Goal: Book appointment/travel/reservation

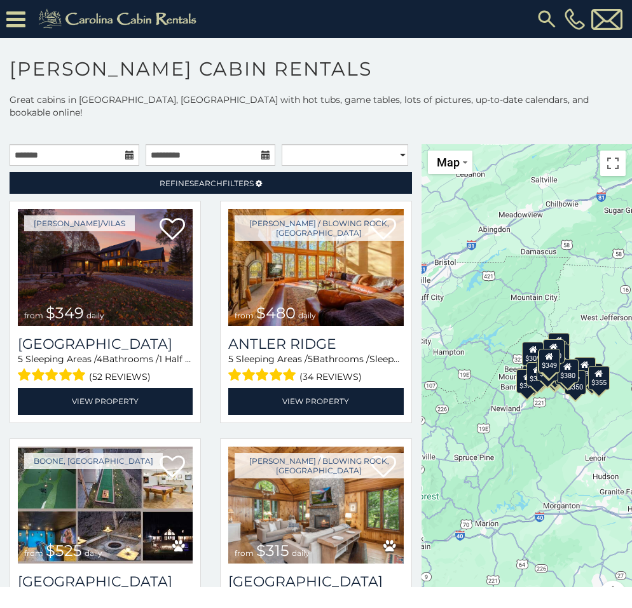
click at [125, 160] on icon at bounding box center [129, 155] width 9 height 9
click at [104, 160] on input "text" at bounding box center [75, 155] width 130 height 22
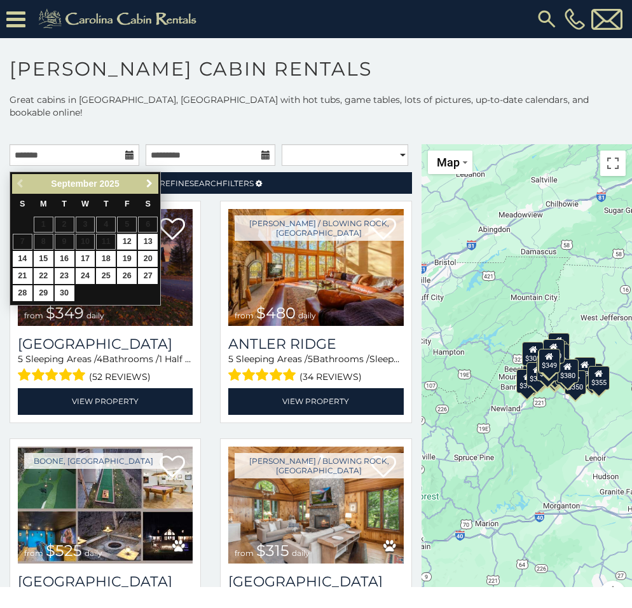
click at [150, 181] on span "Next" at bounding box center [149, 184] width 10 height 10
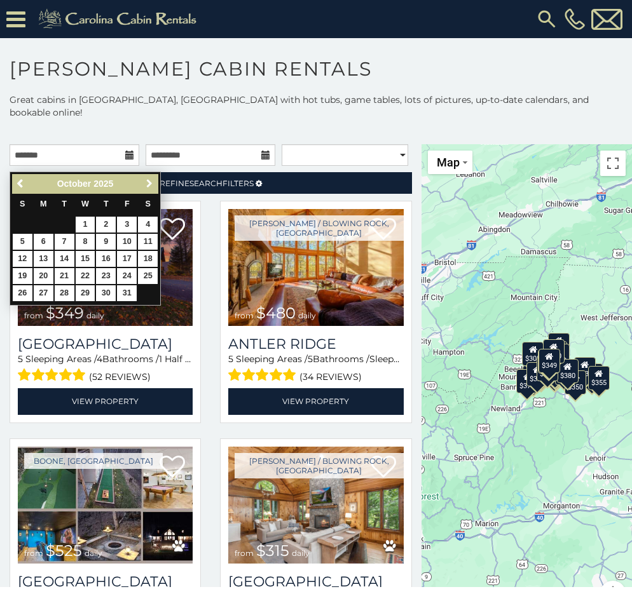
click at [150, 181] on span "Next" at bounding box center [149, 184] width 10 height 10
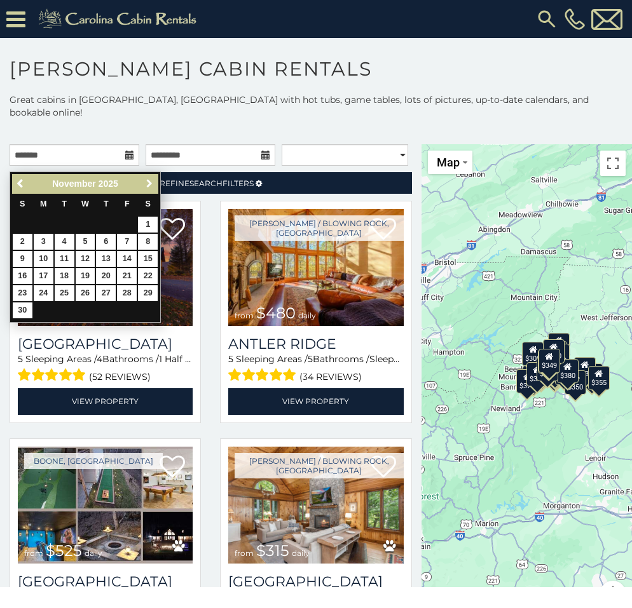
click at [150, 181] on span "Next" at bounding box center [149, 184] width 10 height 10
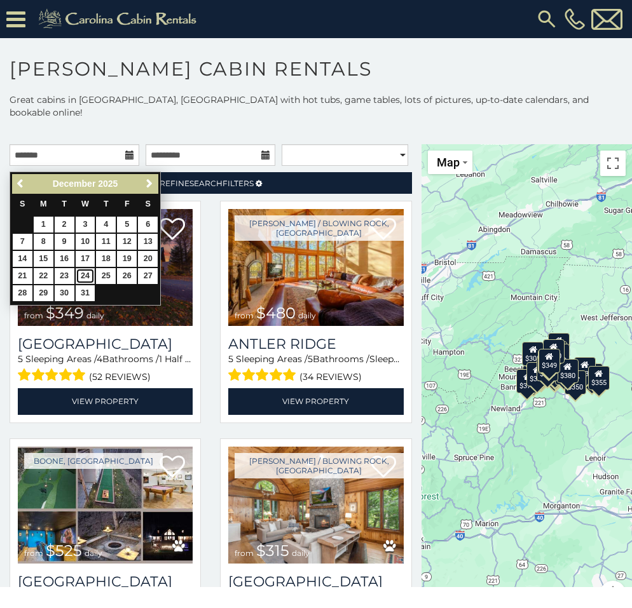
click at [86, 274] on link "24" at bounding box center [86, 276] width 20 height 16
type input "**********"
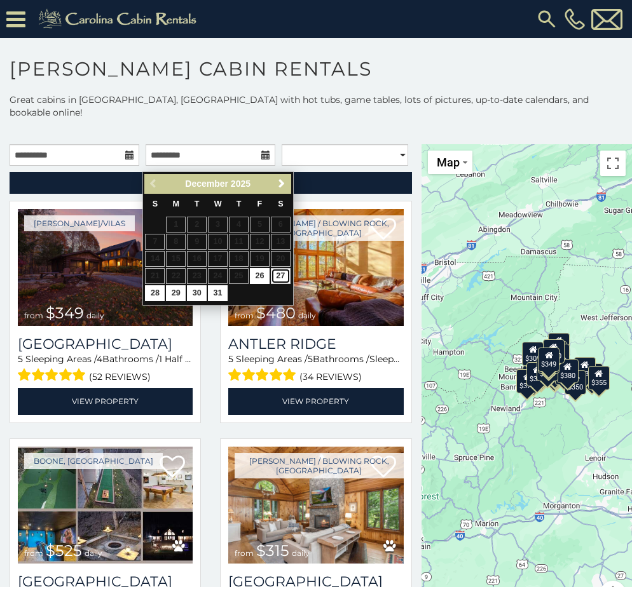
click at [281, 275] on link "27" at bounding box center [281, 276] width 20 height 16
type input "**********"
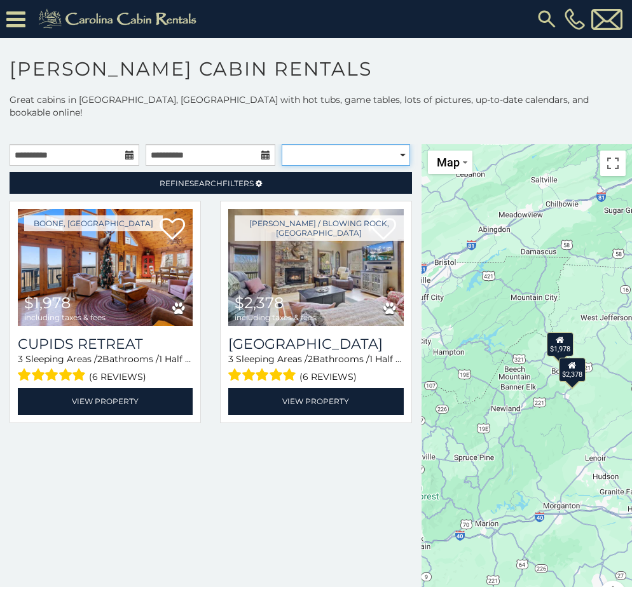
click at [396, 160] on select "**********" at bounding box center [346, 155] width 128 height 22
select select "**********"
click at [282, 150] on select "**********" at bounding box center [346, 155] width 128 height 22
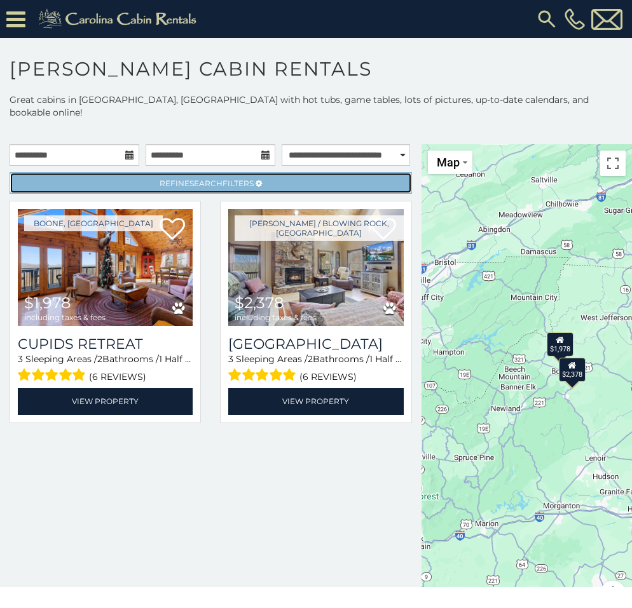
click at [199, 188] on span "Search" at bounding box center [205, 184] width 33 height 10
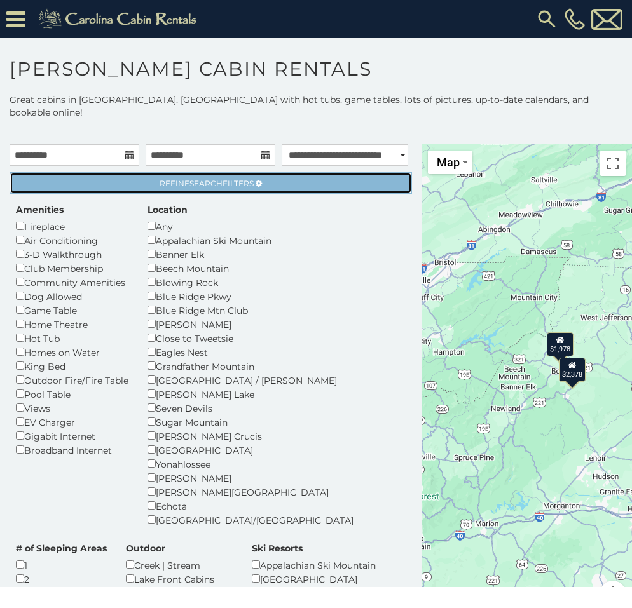
click at [199, 188] on span "Search" at bounding box center [205, 184] width 33 height 10
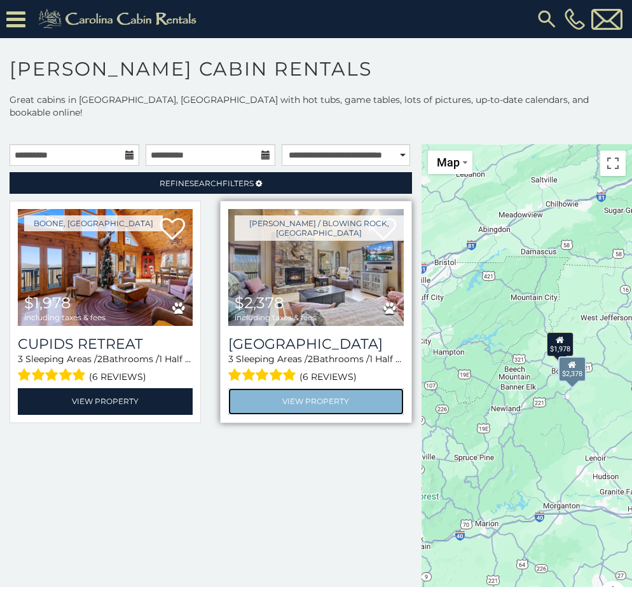
click at [297, 413] on link "View Property" at bounding box center [315, 401] width 175 height 26
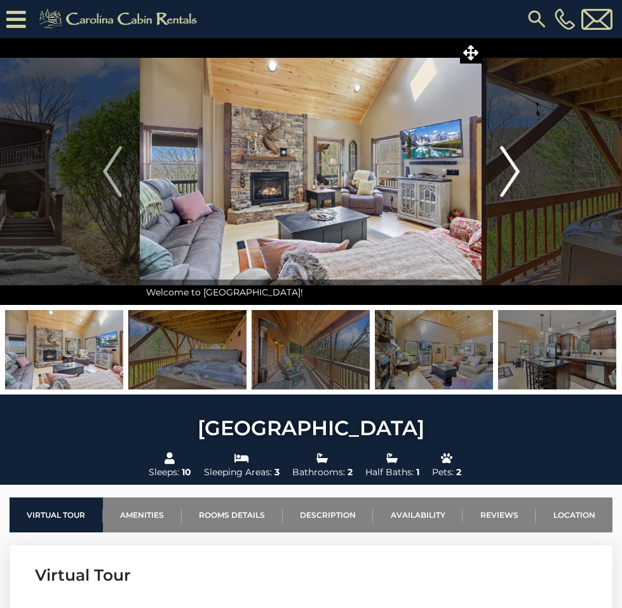
click at [517, 165] on img "Next" at bounding box center [509, 171] width 19 height 51
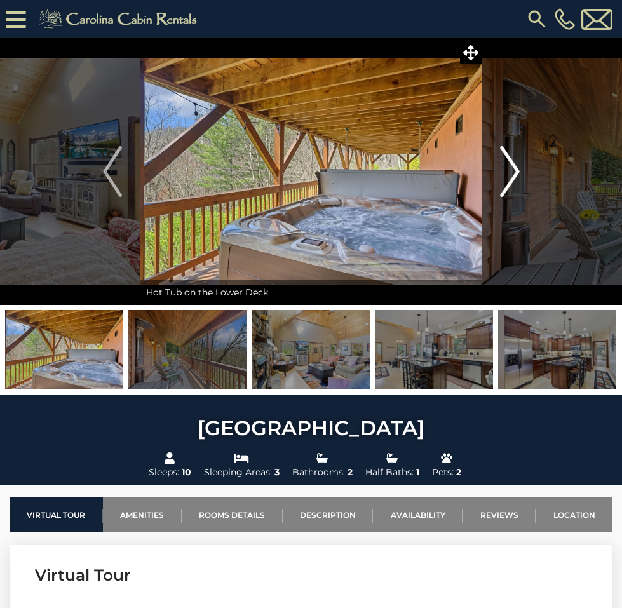
click at [517, 165] on img "Next" at bounding box center [509, 171] width 19 height 51
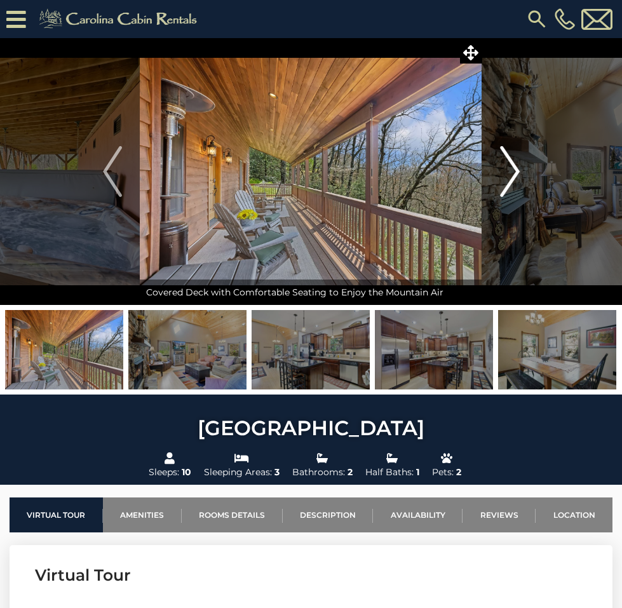
click at [517, 165] on img "Next" at bounding box center [509, 171] width 19 height 51
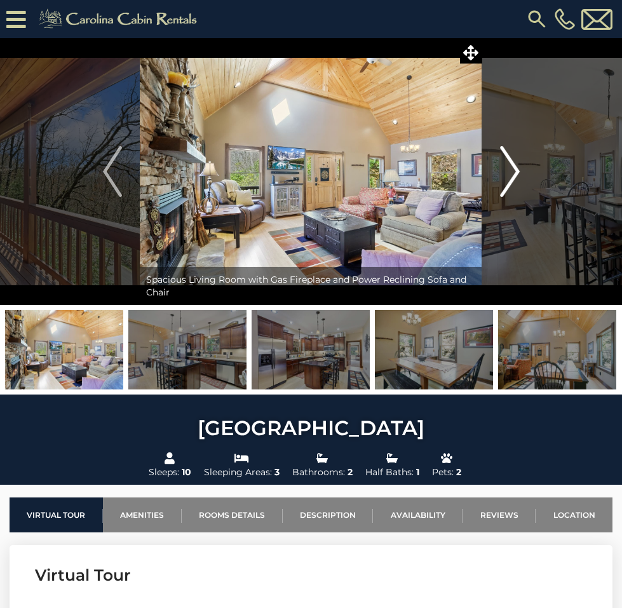
click at [518, 161] on img "Next" at bounding box center [509, 171] width 19 height 51
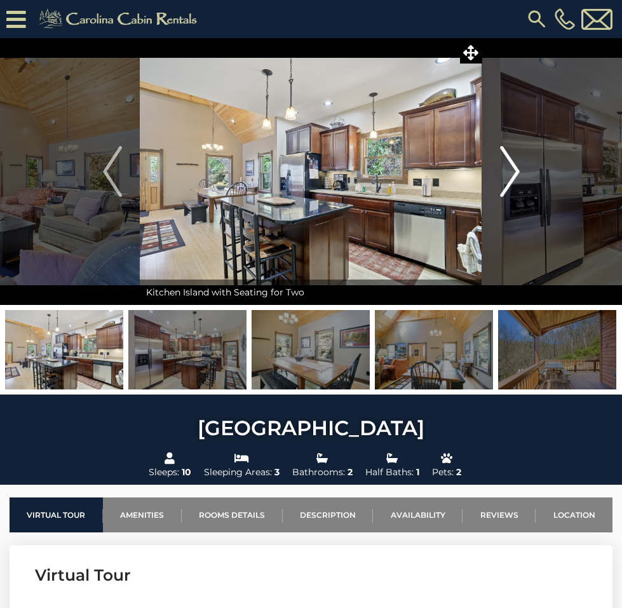
click at [518, 161] on img "Next" at bounding box center [509, 171] width 19 height 51
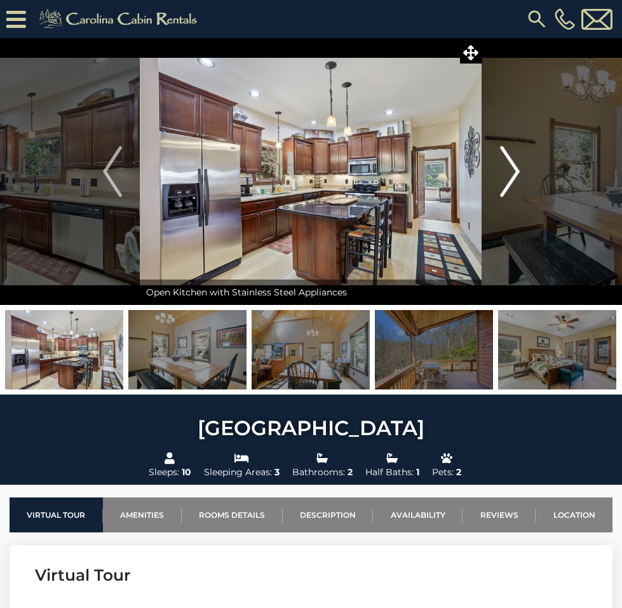
click at [518, 161] on img "Next" at bounding box center [509, 171] width 19 height 51
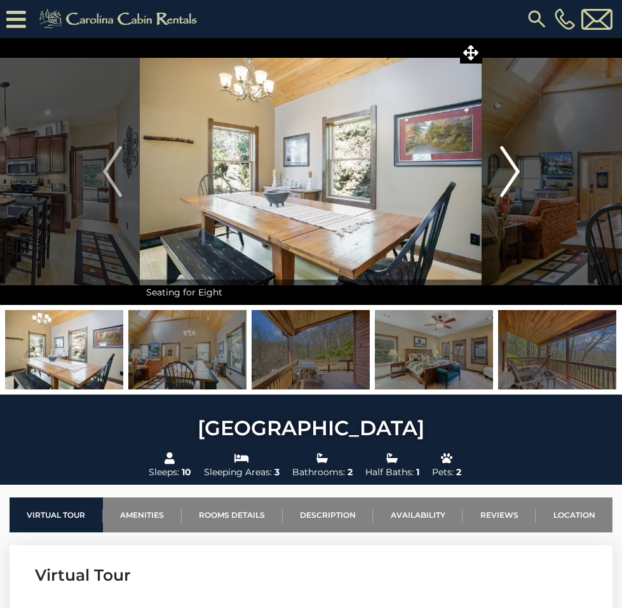
click at [518, 161] on img "Next" at bounding box center [509, 171] width 19 height 51
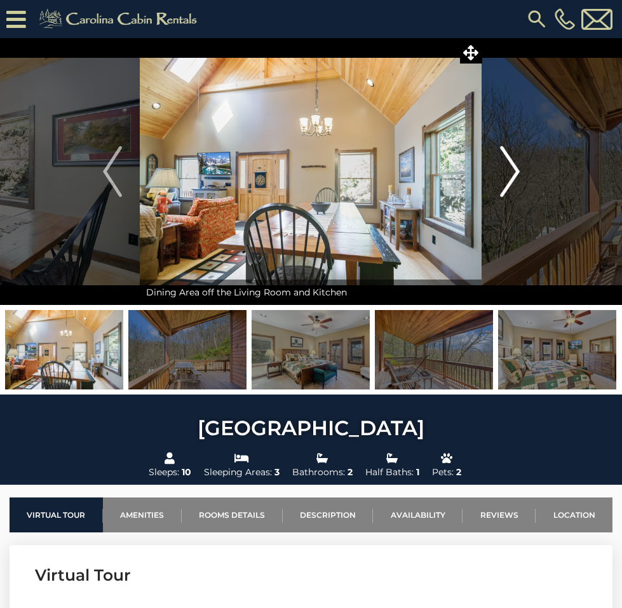
click at [518, 161] on img "Next" at bounding box center [509, 171] width 19 height 51
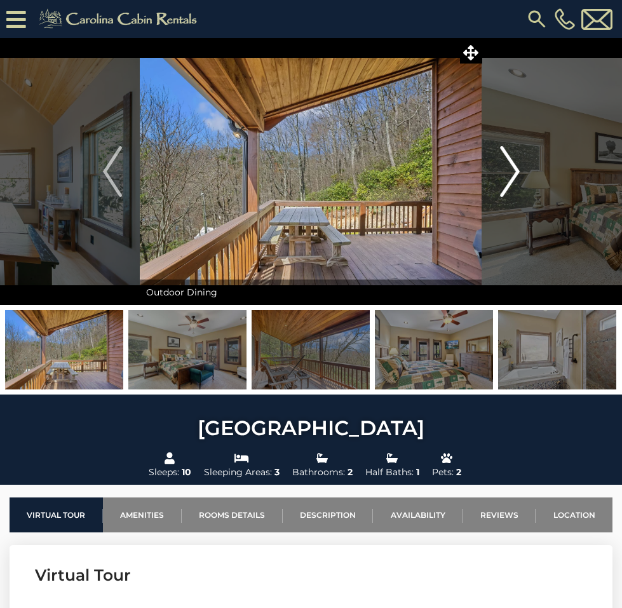
click at [518, 161] on img "Next" at bounding box center [509, 171] width 19 height 51
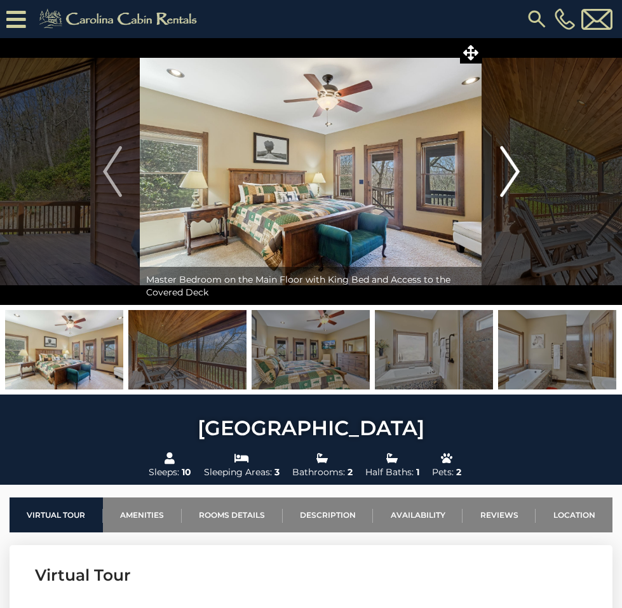
click at [518, 161] on img "Next" at bounding box center [509, 171] width 19 height 51
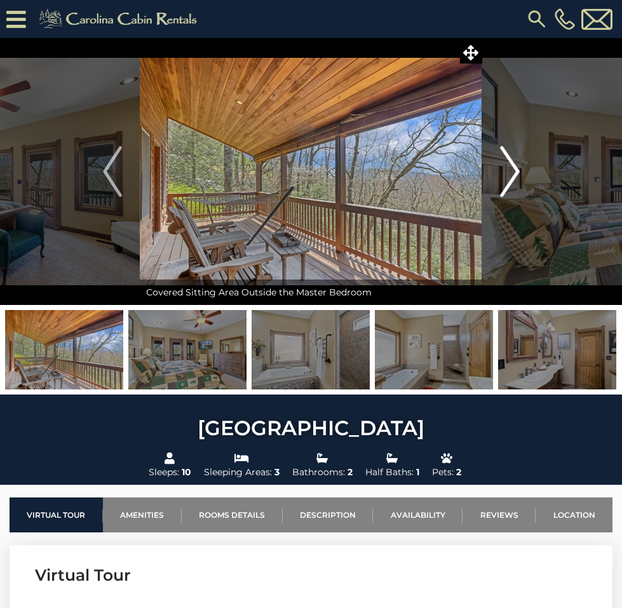
click at [518, 161] on img "Next" at bounding box center [509, 171] width 19 height 51
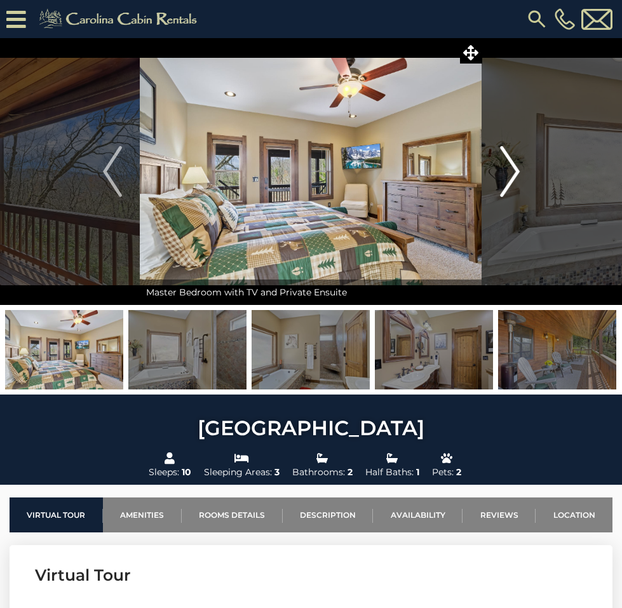
click at [518, 161] on img "Next" at bounding box center [509, 171] width 19 height 51
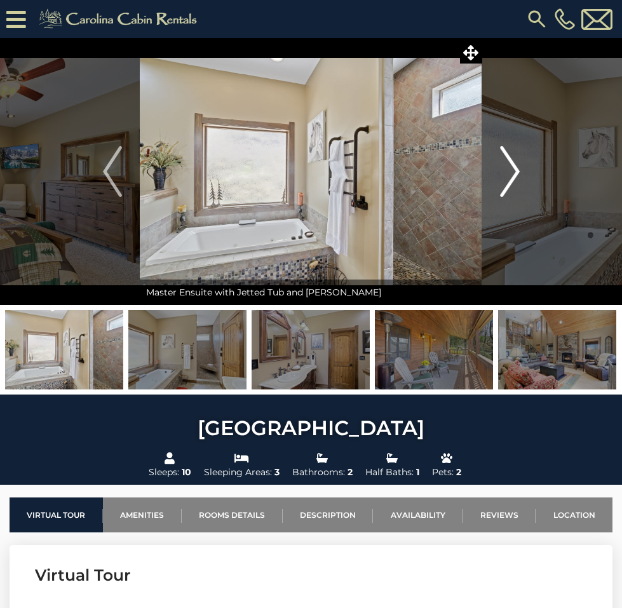
click at [518, 161] on img "Next" at bounding box center [509, 171] width 19 height 51
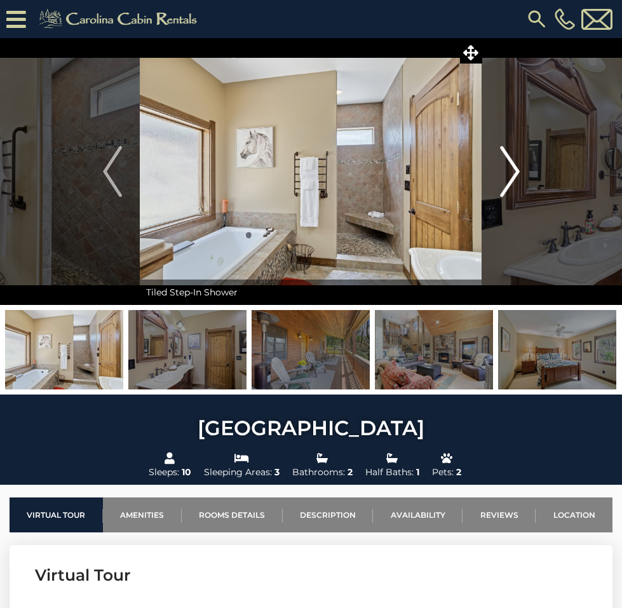
click at [518, 161] on img "Next" at bounding box center [509, 171] width 19 height 51
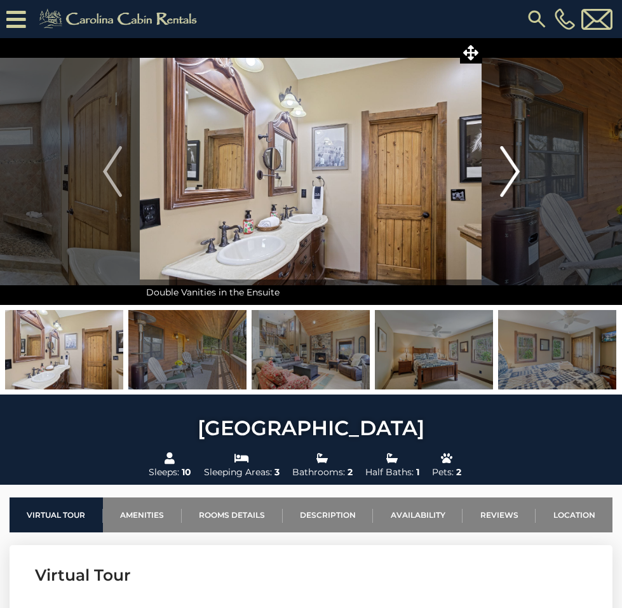
click at [518, 161] on img "Next" at bounding box center [509, 171] width 19 height 51
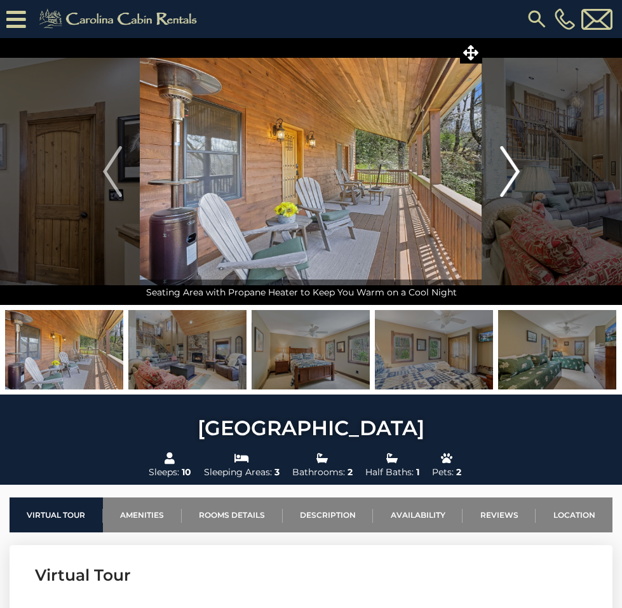
click at [518, 161] on img "Next" at bounding box center [509, 171] width 19 height 51
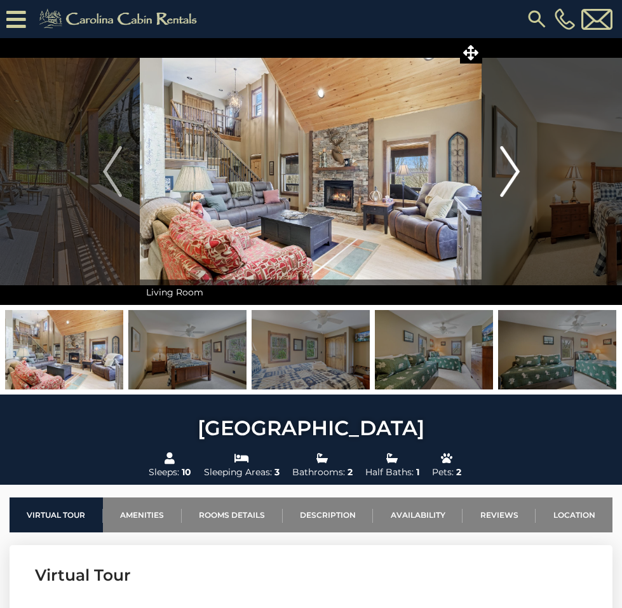
click at [518, 161] on img "Next" at bounding box center [509, 171] width 19 height 51
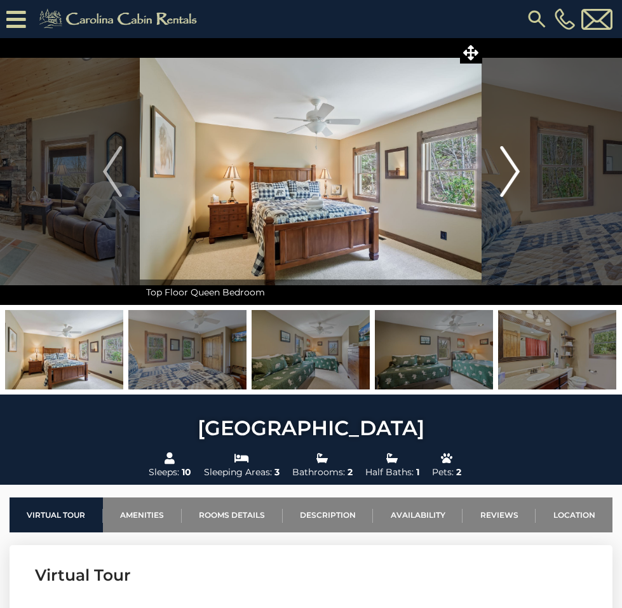
click at [518, 161] on img "Next" at bounding box center [509, 171] width 19 height 51
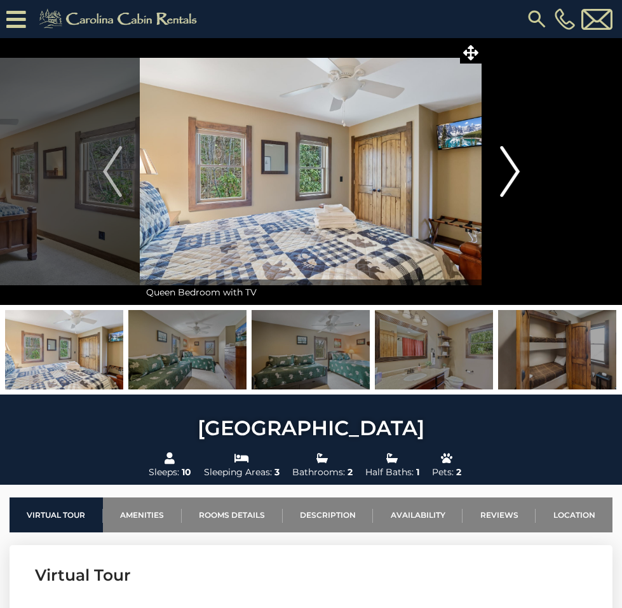
click at [518, 161] on img "Next" at bounding box center [509, 171] width 19 height 51
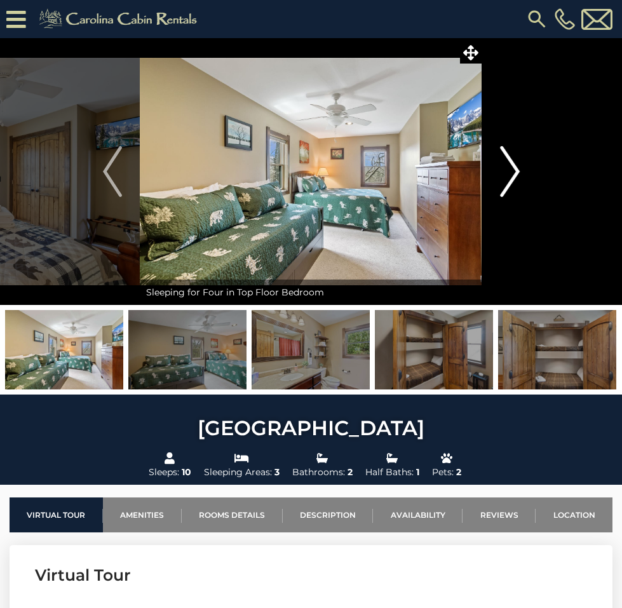
click at [518, 161] on img "Next" at bounding box center [509, 171] width 19 height 51
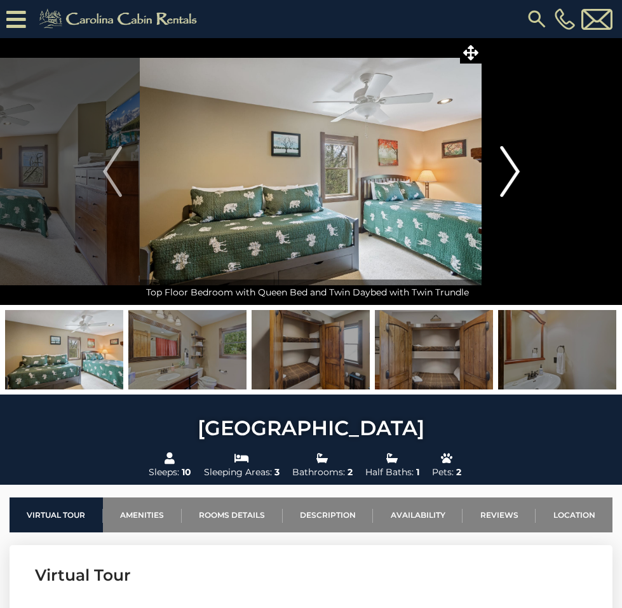
click at [518, 161] on img "Next" at bounding box center [509, 171] width 19 height 51
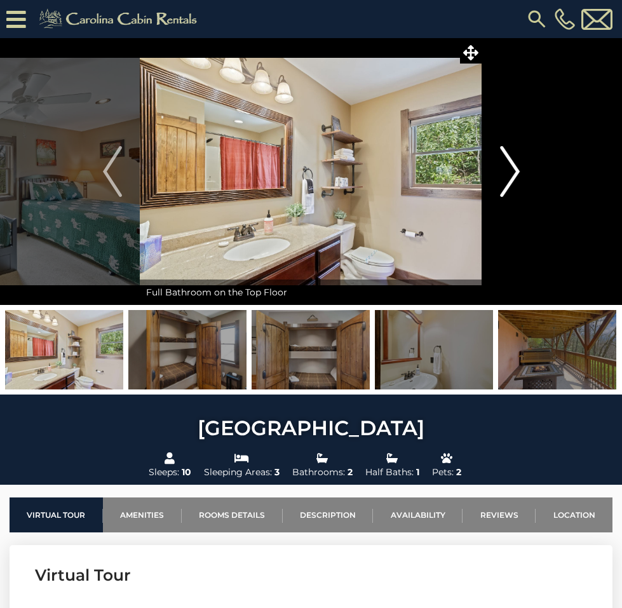
click at [518, 161] on img "Next" at bounding box center [509, 171] width 19 height 51
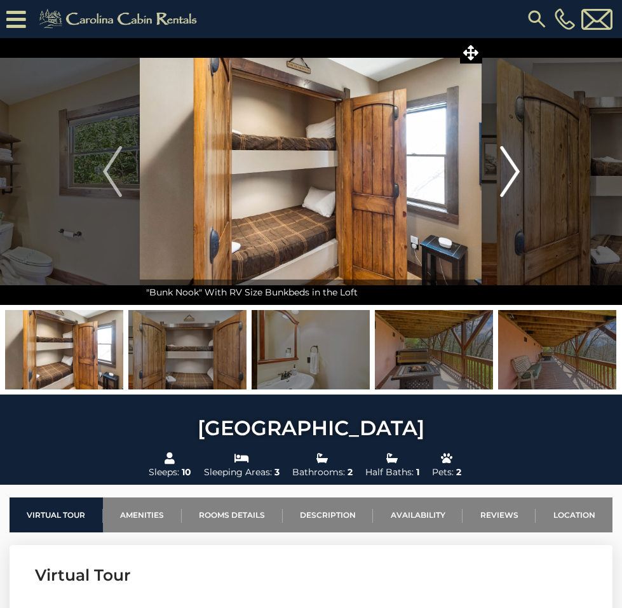
click at [518, 161] on img "Next" at bounding box center [509, 171] width 19 height 51
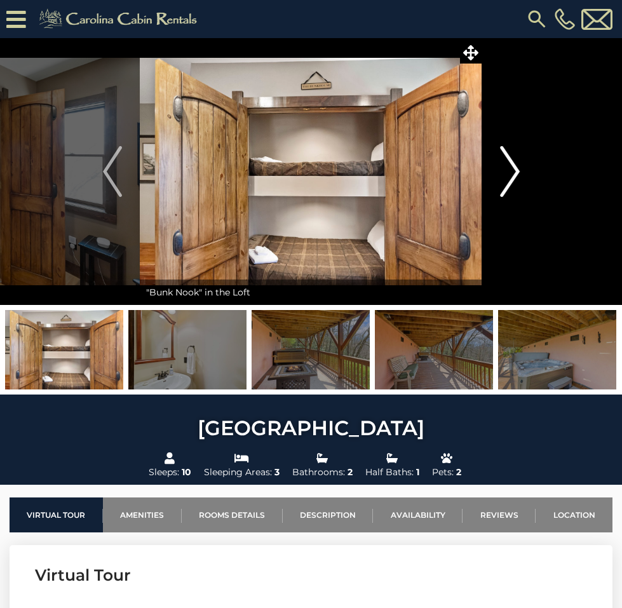
click at [518, 161] on img "Next" at bounding box center [509, 171] width 19 height 51
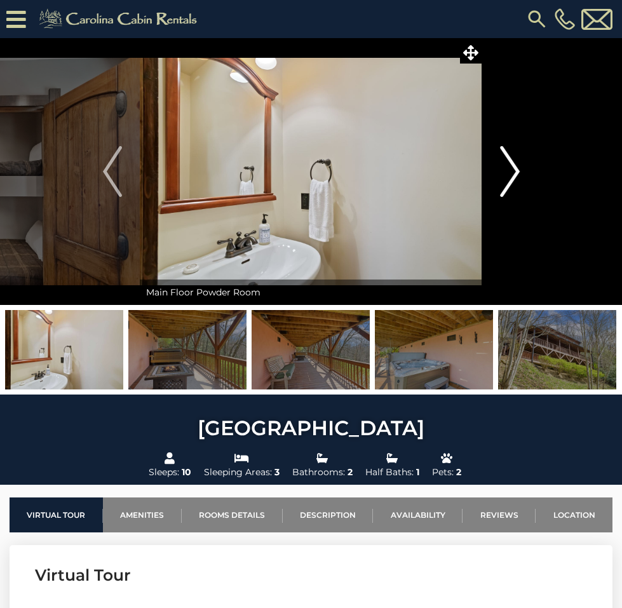
click at [518, 161] on img "Next" at bounding box center [509, 171] width 19 height 51
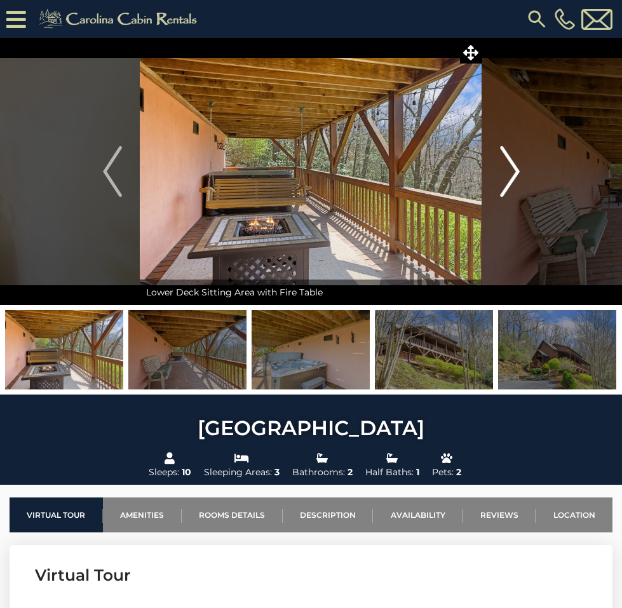
click at [518, 161] on img "Next" at bounding box center [509, 171] width 19 height 51
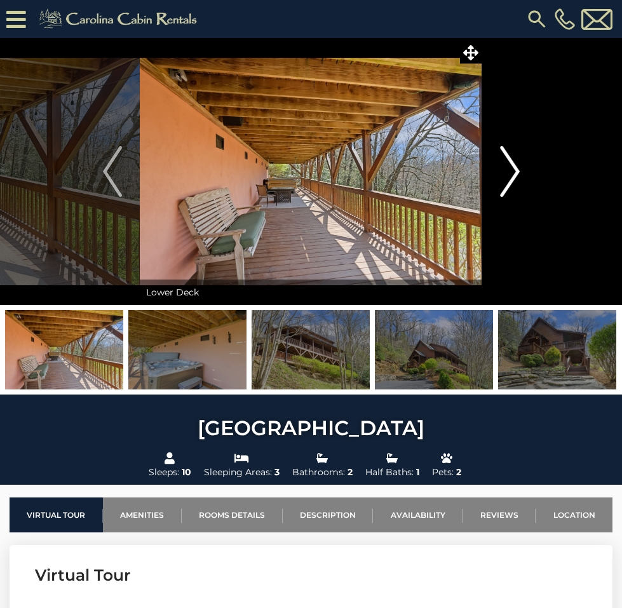
click at [518, 161] on img "Next" at bounding box center [509, 171] width 19 height 51
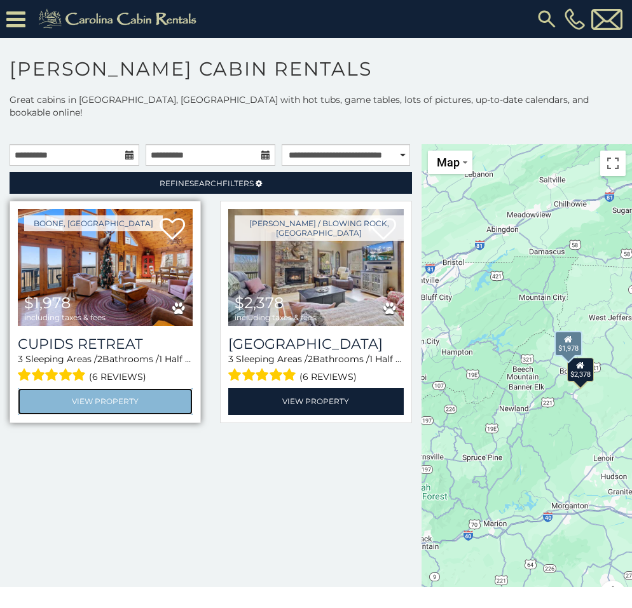
click at [85, 415] on link "View Property" at bounding box center [105, 401] width 175 height 26
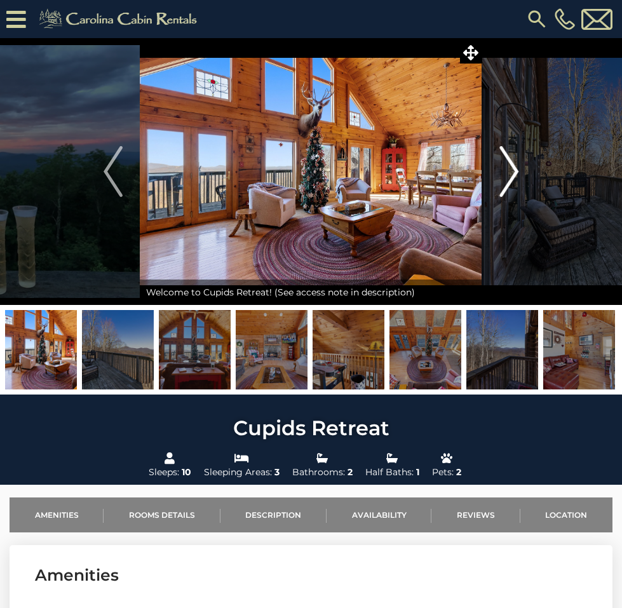
click at [505, 169] on img "Next" at bounding box center [509, 171] width 19 height 51
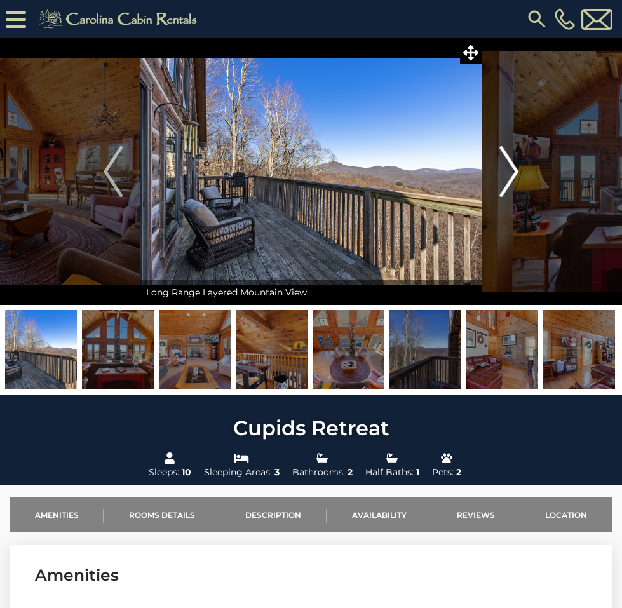
click at [505, 169] on img "Next" at bounding box center [509, 171] width 19 height 51
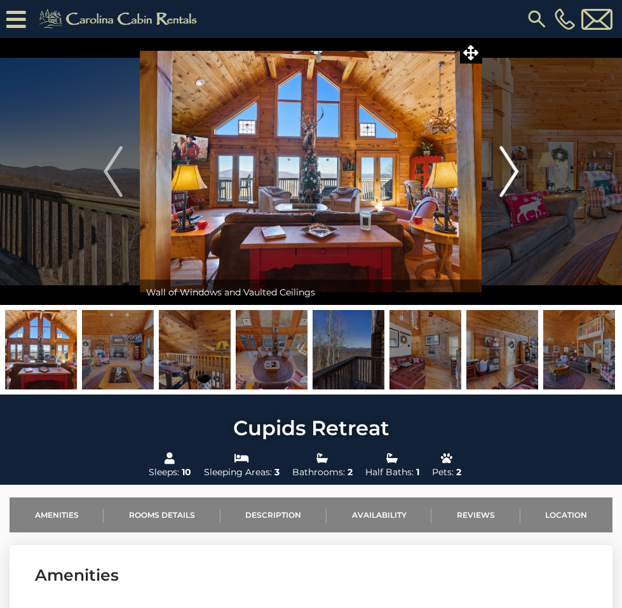
click at [504, 169] on img "Next" at bounding box center [509, 171] width 19 height 51
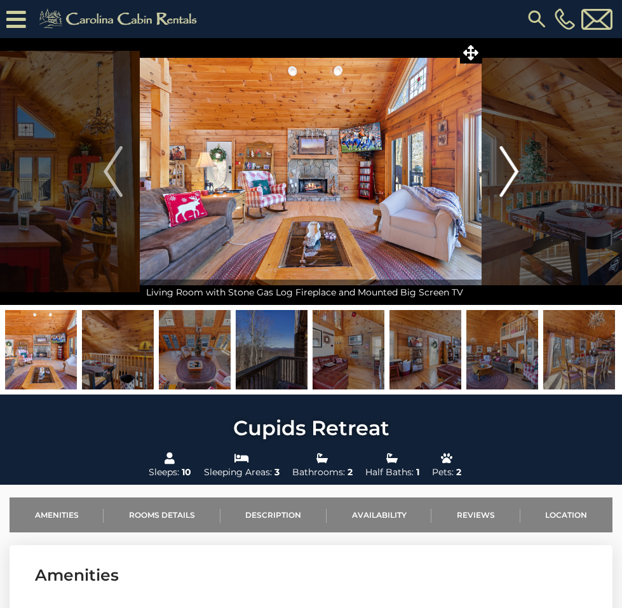
click at [504, 169] on img "Next" at bounding box center [509, 171] width 19 height 51
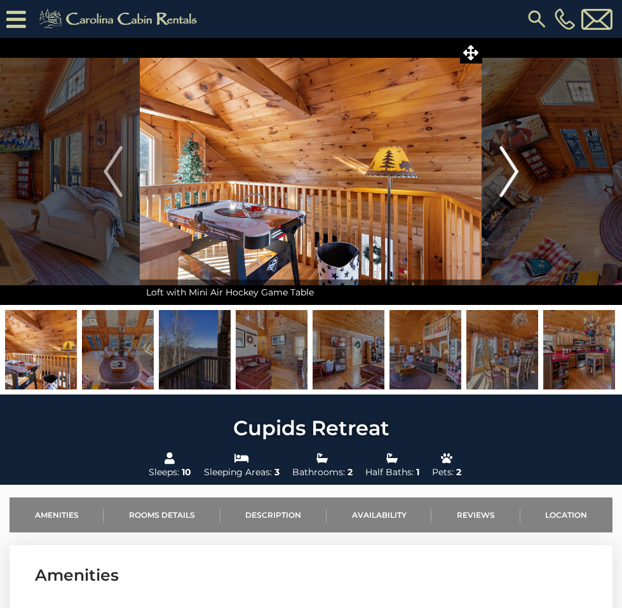
click at [504, 169] on img "Next" at bounding box center [509, 171] width 19 height 51
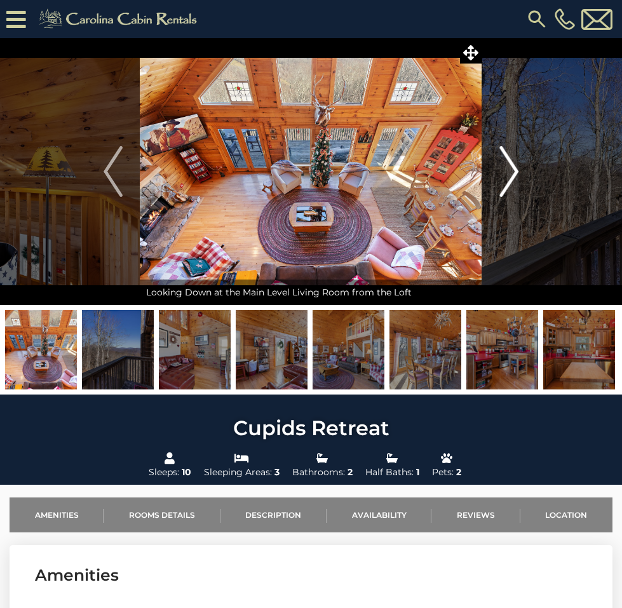
click at [514, 167] on img "Next" at bounding box center [509, 171] width 19 height 51
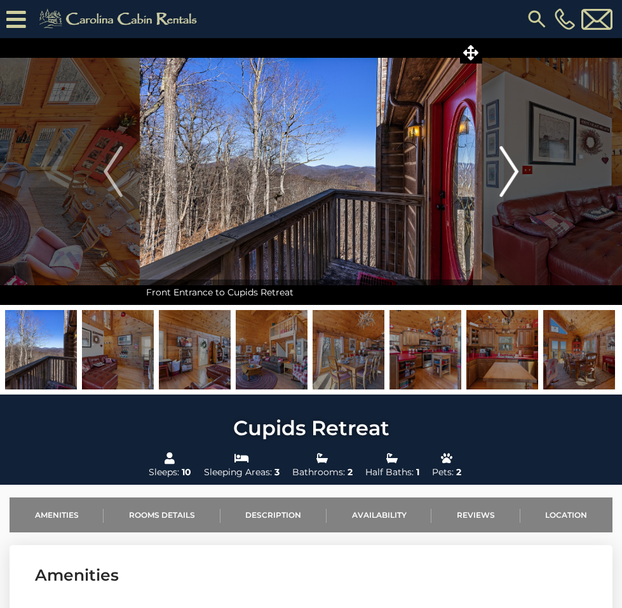
click at [515, 169] on img "Next" at bounding box center [509, 171] width 19 height 51
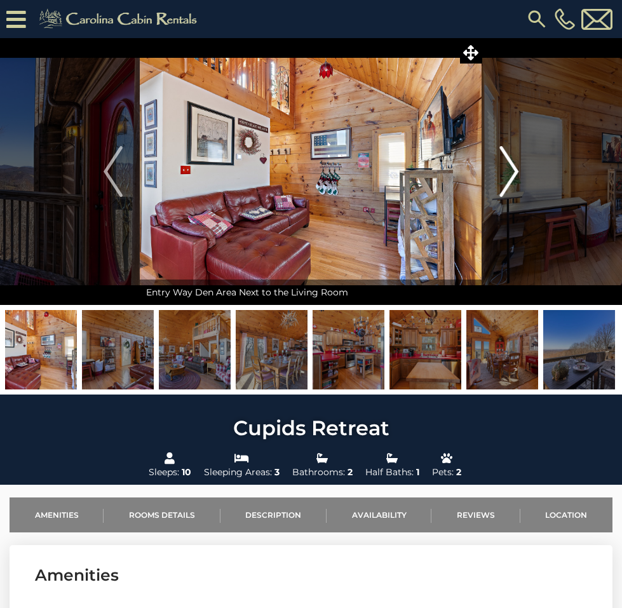
click at [515, 169] on img "Next" at bounding box center [509, 171] width 19 height 51
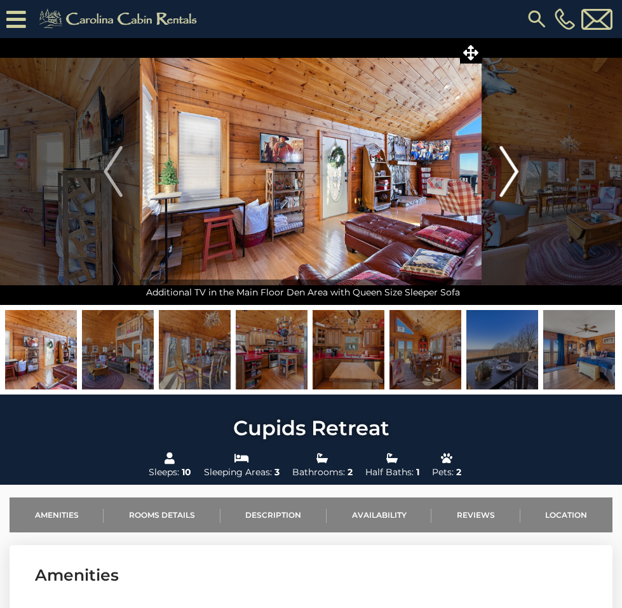
click at [515, 169] on img "Next" at bounding box center [509, 171] width 19 height 51
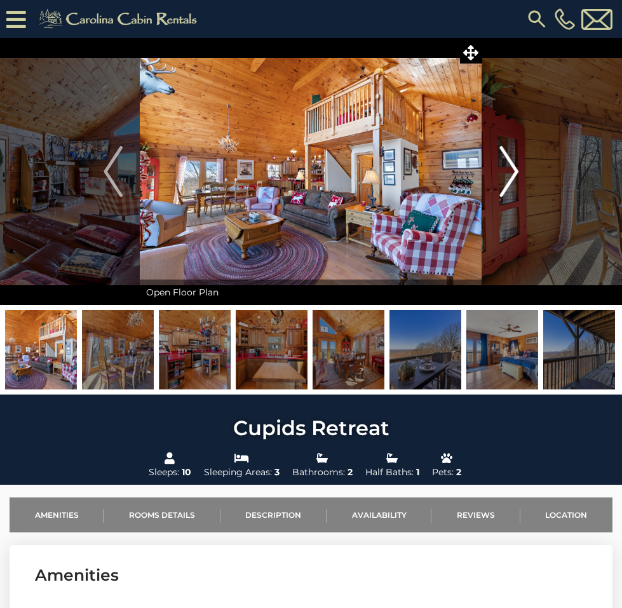
click at [515, 169] on img "Next" at bounding box center [509, 171] width 19 height 51
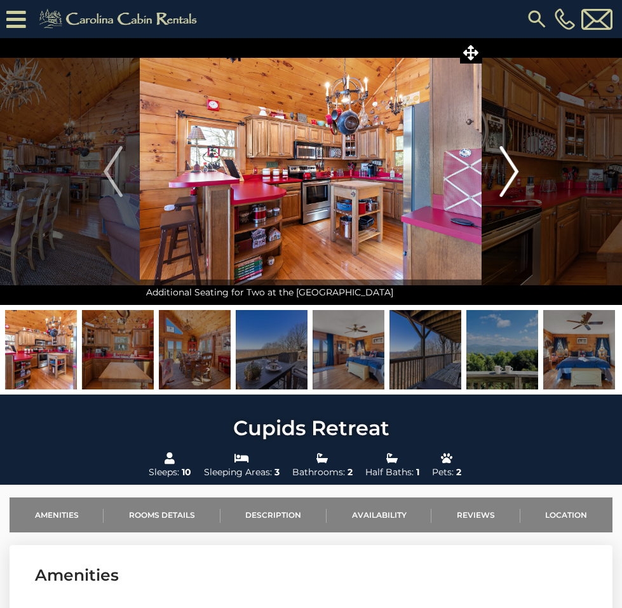
click at [515, 169] on img "Next" at bounding box center [509, 171] width 19 height 51
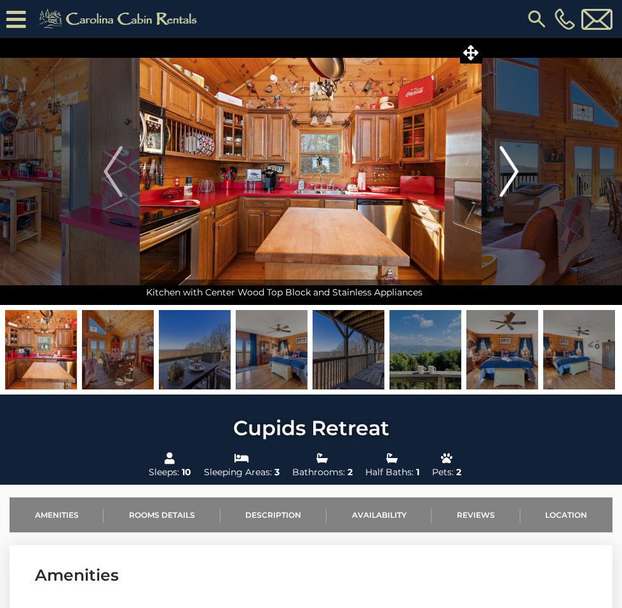
click at [515, 169] on img "Next" at bounding box center [509, 171] width 19 height 51
